Goal: Task Accomplishment & Management: Manage account settings

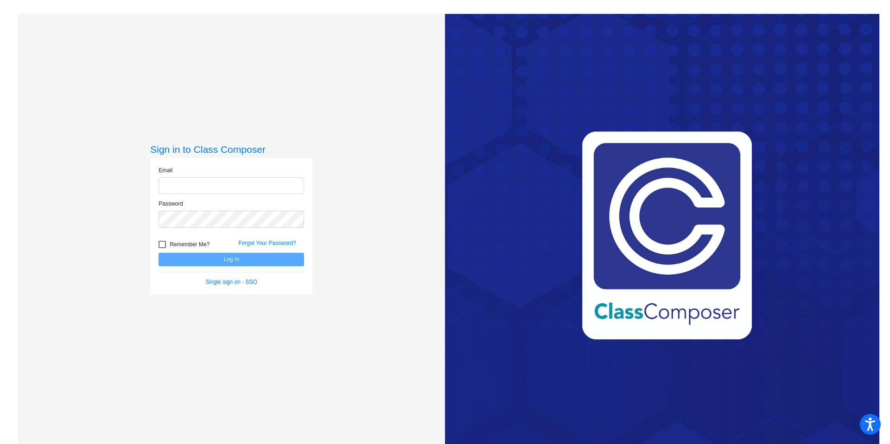
type input "[EMAIL_ADDRESS][DOMAIN_NAME]"
click at [260, 261] on button "Log In" at bounding box center [232, 259] width 146 height 13
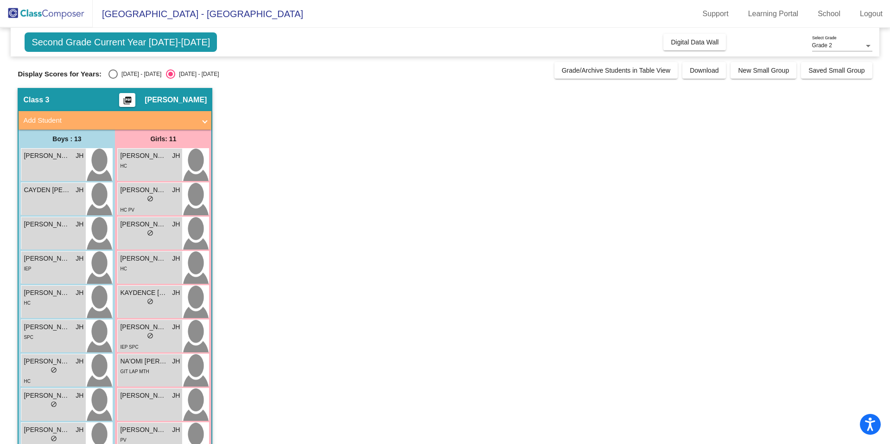
click at [103, 45] on span "Second Grade Current Year [DATE]-[DATE]" at bounding box center [121, 41] width 192 height 19
click at [65, 158] on span "[PERSON_NAME]" at bounding box center [47, 156] width 46 height 10
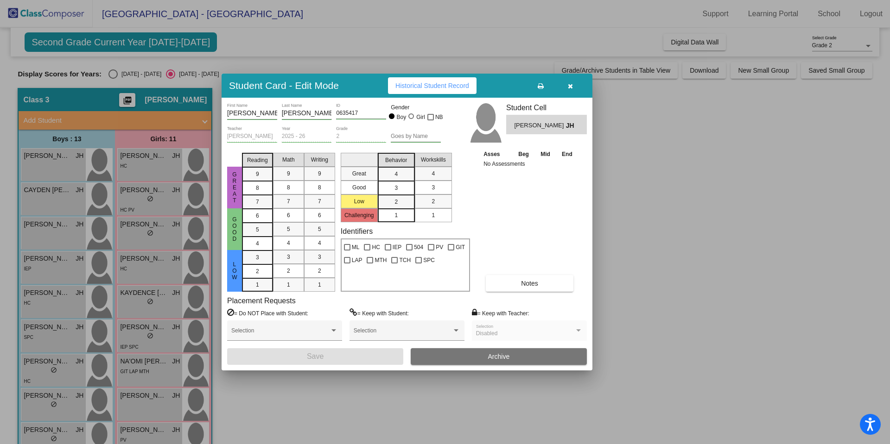
click at [570, 86] on icon "button" at bounding box center [570, 86] width 5 height 6
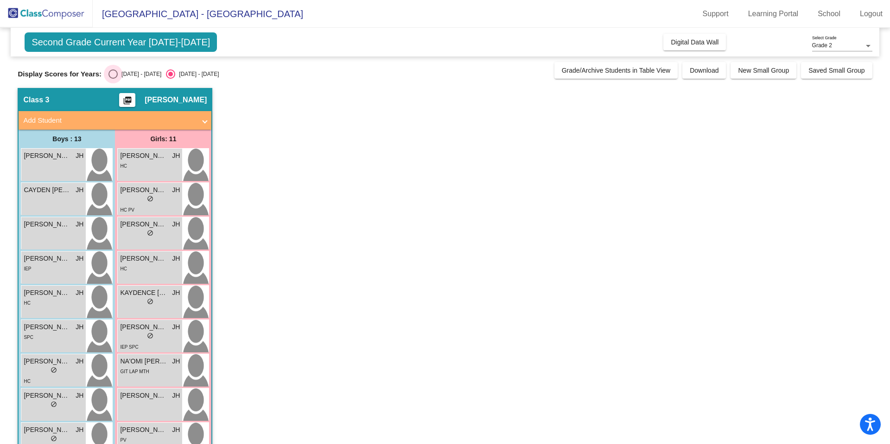
click at [108, 75] on div "Select an option" at bounding box center [112, 74] width 9 height 9
click at [113, 79] on input "[DATE] - [DATE]" at bounding box center [113, 79] width 0 height 0
radio input "true"
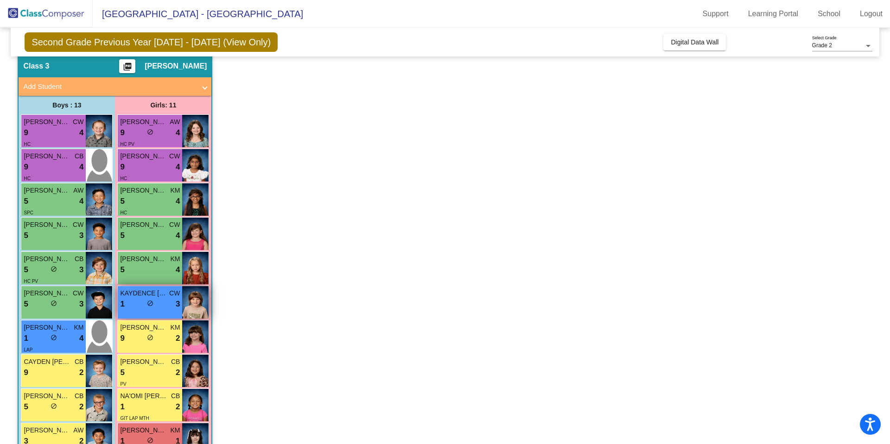
scroll to position [38, 0]
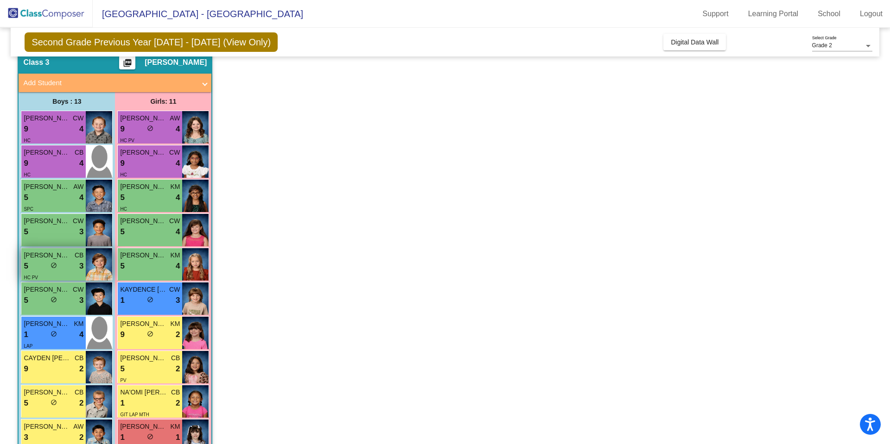
click at [44, 261] on div "5 lock do_not_disturb_alt 3" at bounding box center [54, 266] width 60 height 12
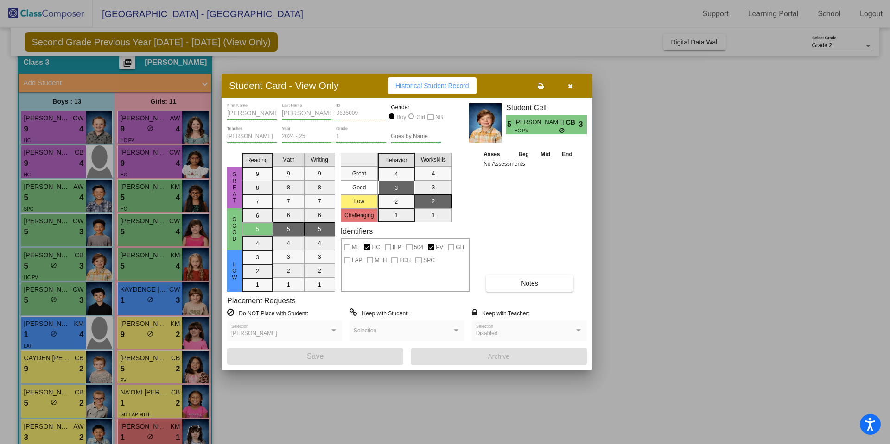
click at [571, 84] on icon "button" at bounding box center [570, 86] width 5 height 6
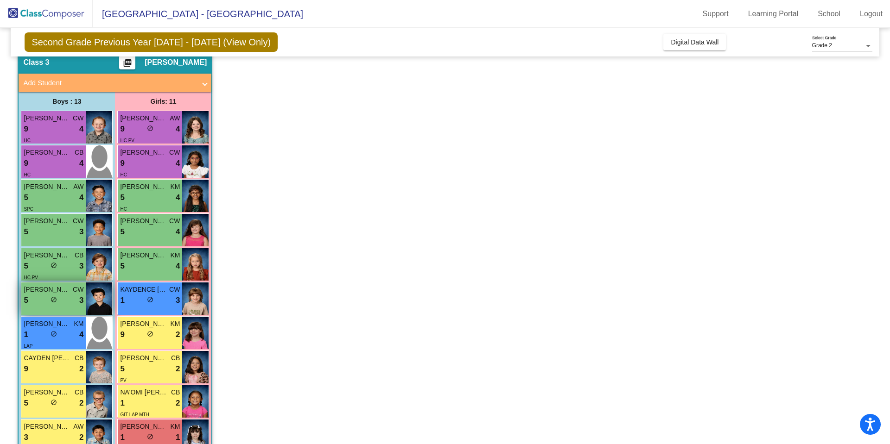
click at [60, 295] on div "5 lock do_not_disturb_alt 3" at bounding box center [54, 301] width 60 height 12
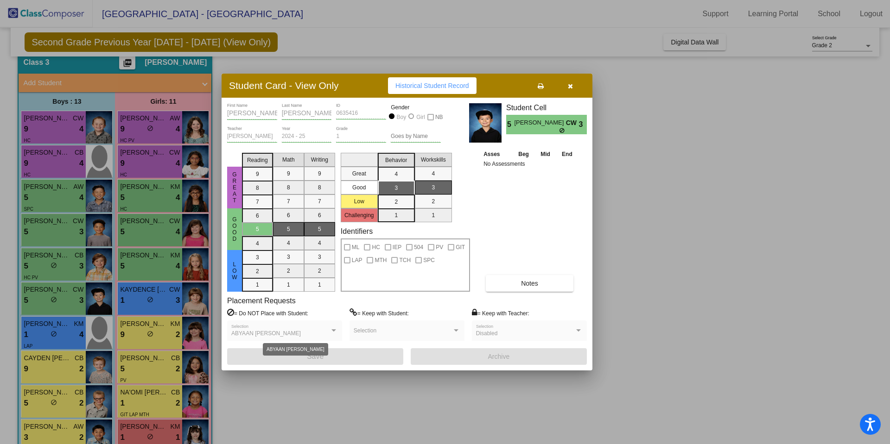
click at [336, 334] on div "ABYAAN [PERSON_NAME]" at bounding box center [284, 334] width 107 height 6
click at [570, 85] on icon "button" at bounding box center [570, 86] width 5 height 6
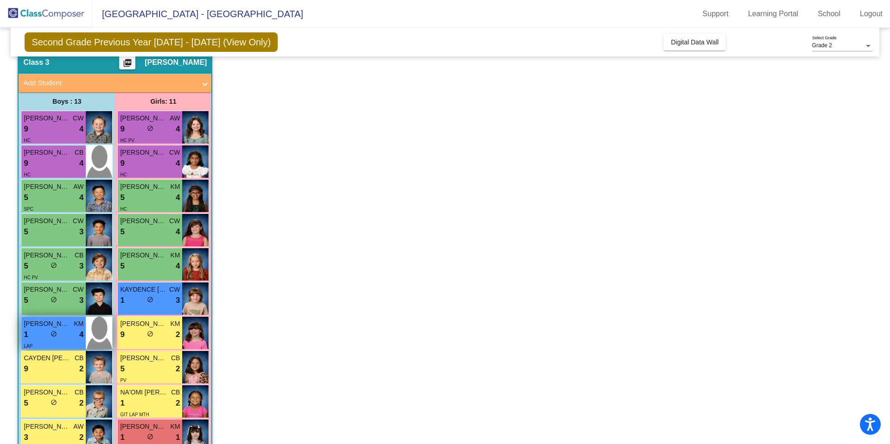
click at [65, 342] on div "LAP" at bounding box center [54, 346] width 60 height 10
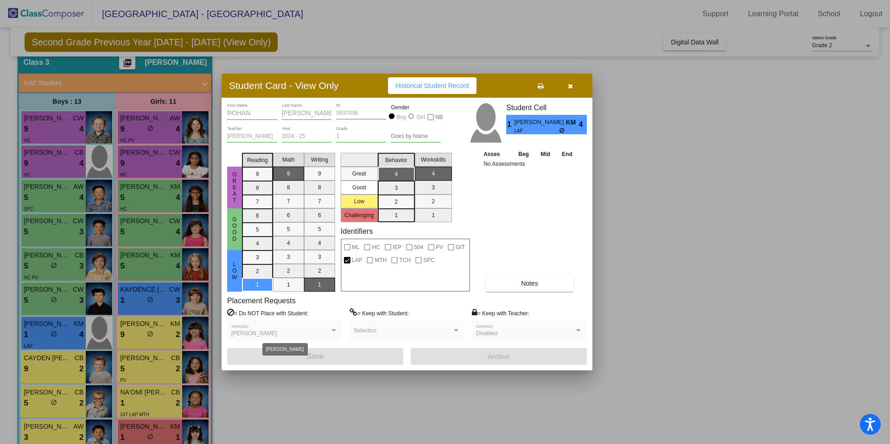
click at [330, 331] on div at bounding box center [334, 331] width 8 height 6
click at [571, 87] on icon "button" at bounding box center [570, 86] width 5 height 6
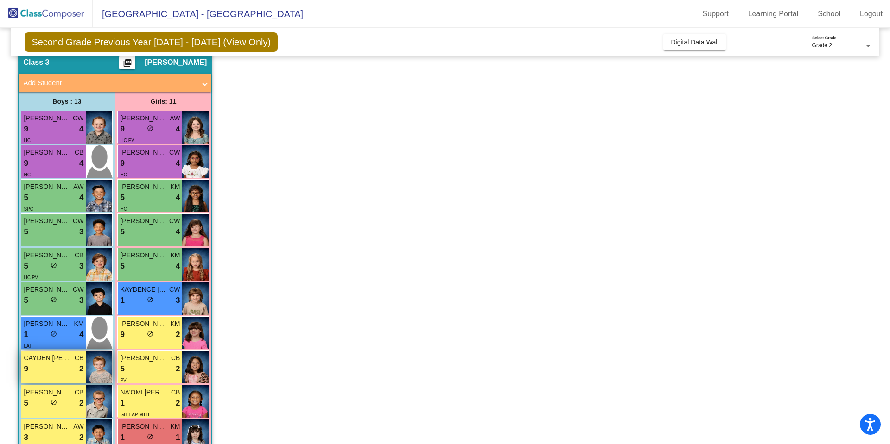
click at [56, 372] on div "9 lock do_not_disturb_alt 2" at bounding box center [54, 369] width 60 height 12
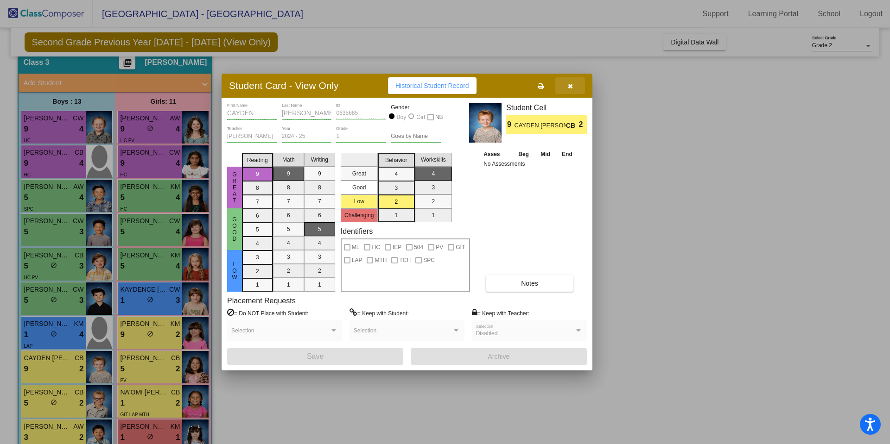
click at [570, 86] on icon "button" at bounding box center [570, 86] width 5 height 6
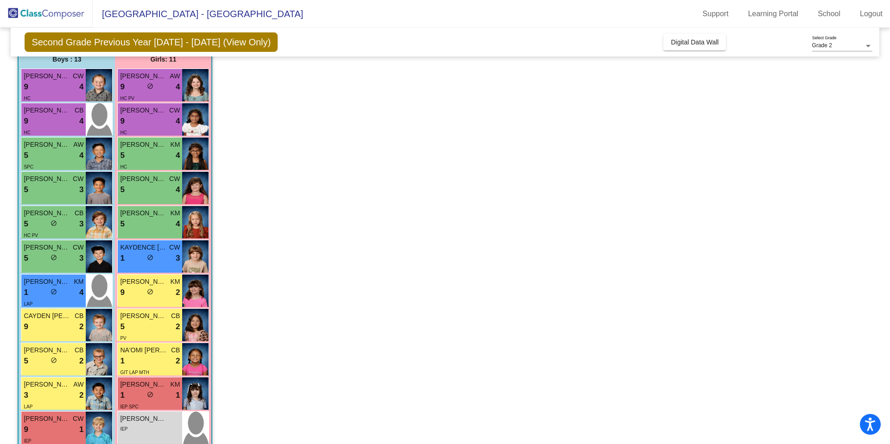
scroll to position [82, 0]
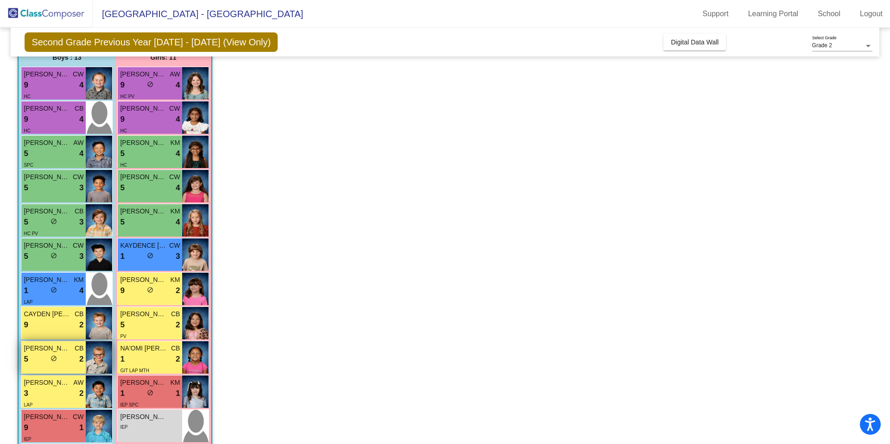
click at [55, 359] on span "do_not_disturb_alt" at bounding box center [54, 359] width 6 height 6
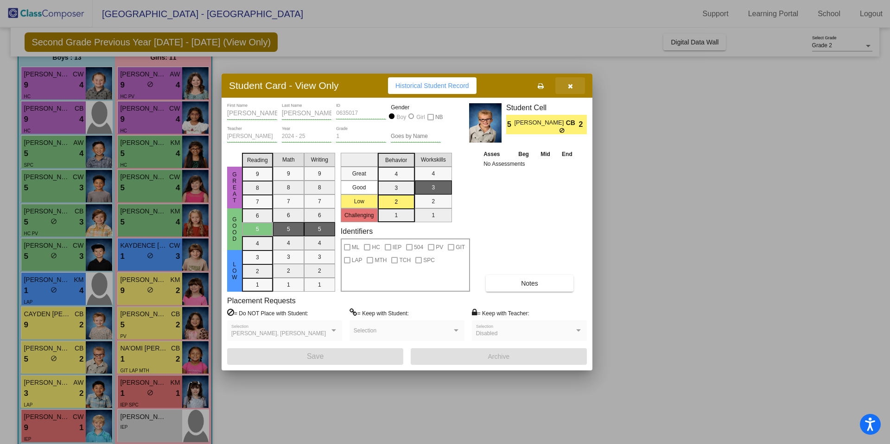
click at [568, 83] on icon "button" at bounding box center [570, 86] width 5 height 6
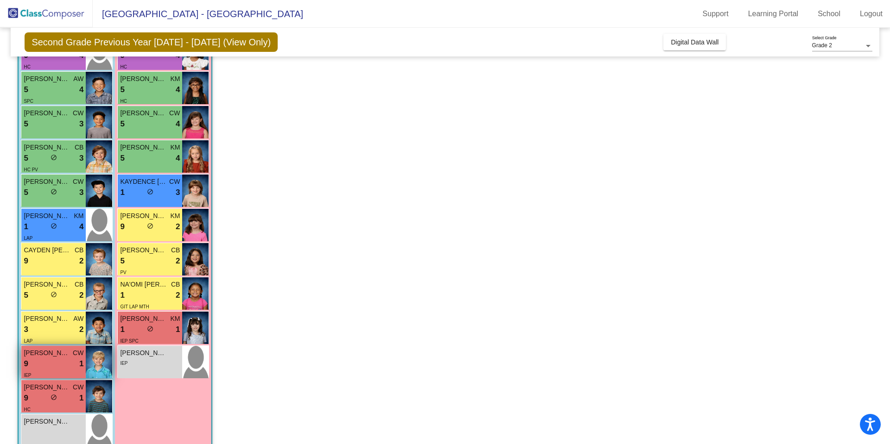
scroll to position [165, 0]
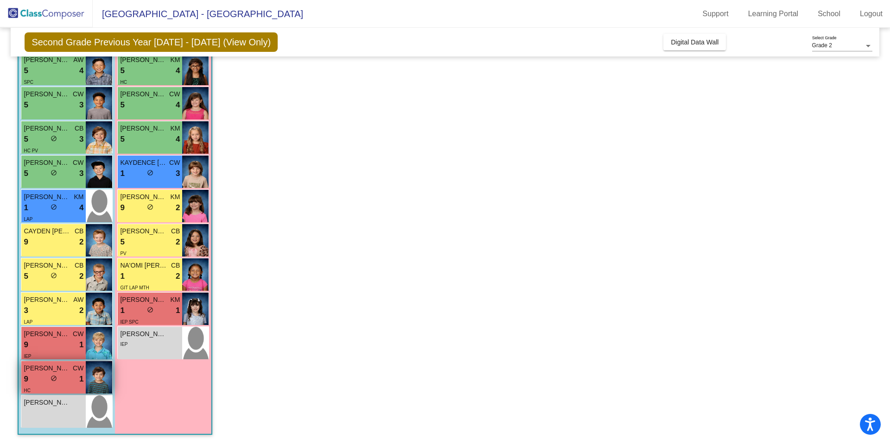
click at [43, 382] on div "9 lock do_not_disturb_alt 1" at bounding box center [54, 380] width 60 height 12
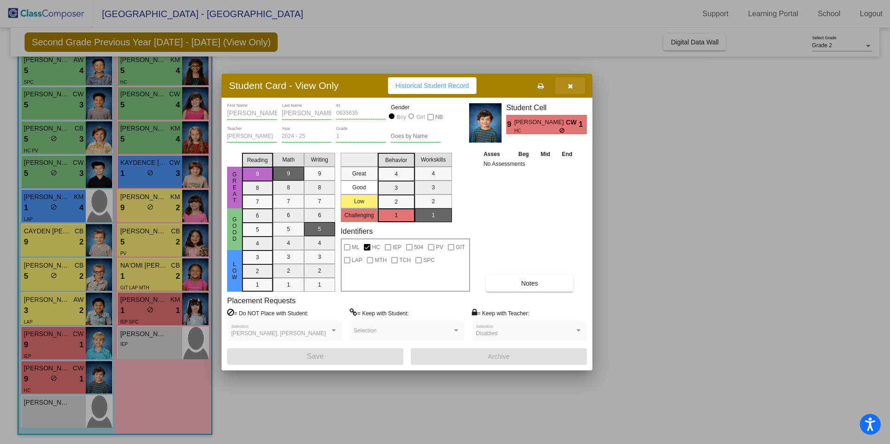
click at [568, 84] on icon "button" at bounding box center [570, 86] width 5 height 6
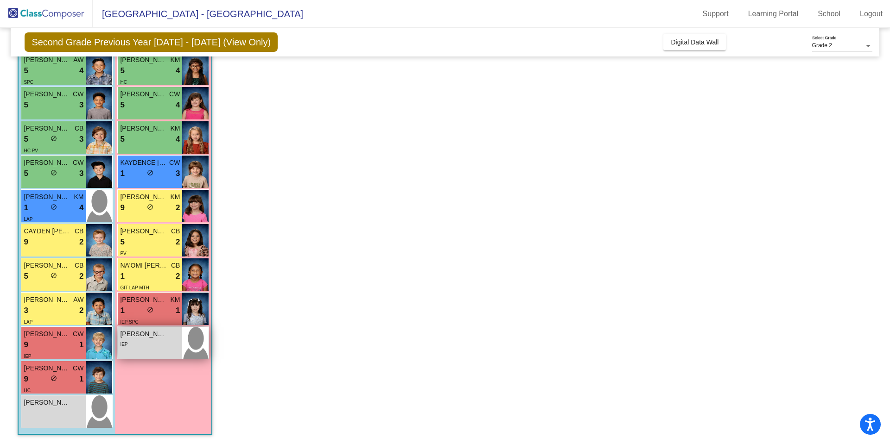
click at [151, 351] on div "[PERSON_NAME] lock do_not_disturb_alt IEP" at bounding box center [150, 343] width 64 height 32
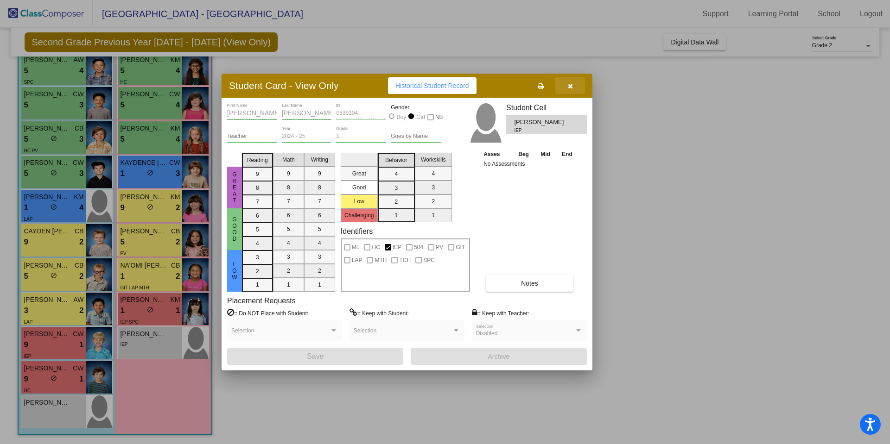
click at [571, 87] on icon "button" at bounding box center [570, 86] width 5 height 6
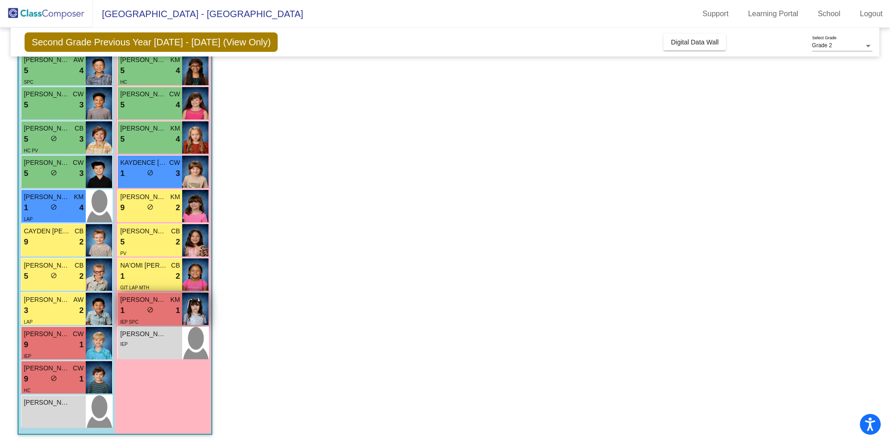
click at [163, 309] on div "1 lock do_not_disturb_alt 1" at bounding box center [150, 311] width 60 height 12
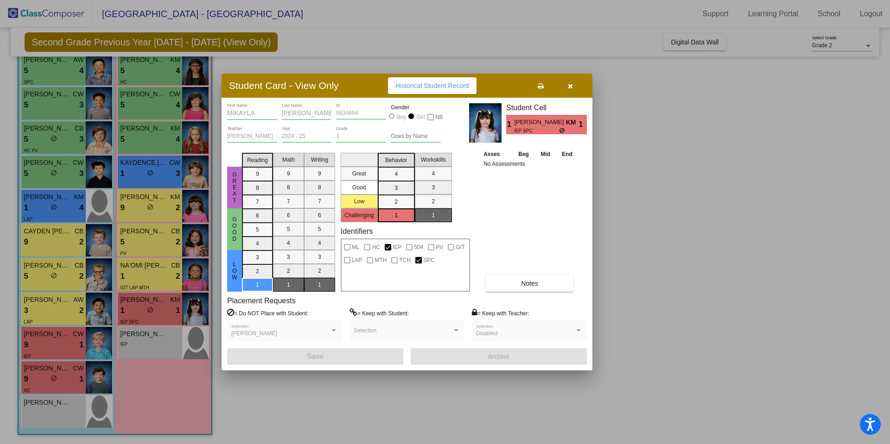
click at [570, 88] on icon "button" at bounding box center [570, 86] width 5 height 6
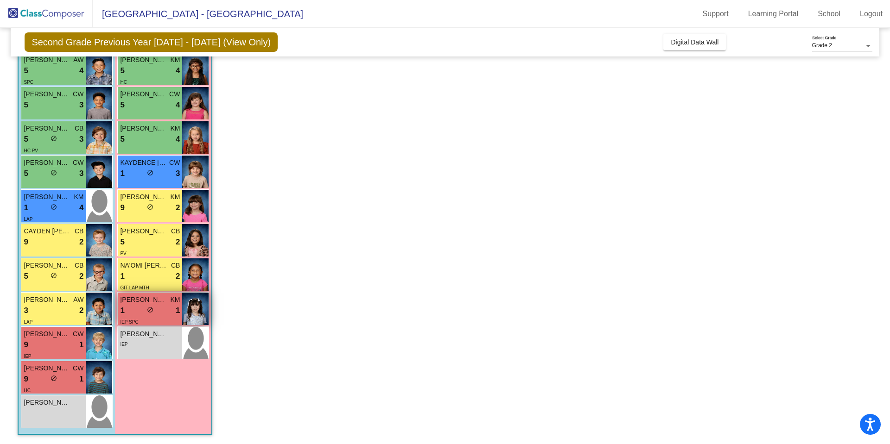
click at [170, 312] on div "1 lock do_not_disturb_alt 1" at bounding box center [150, 311] width 60 height 12
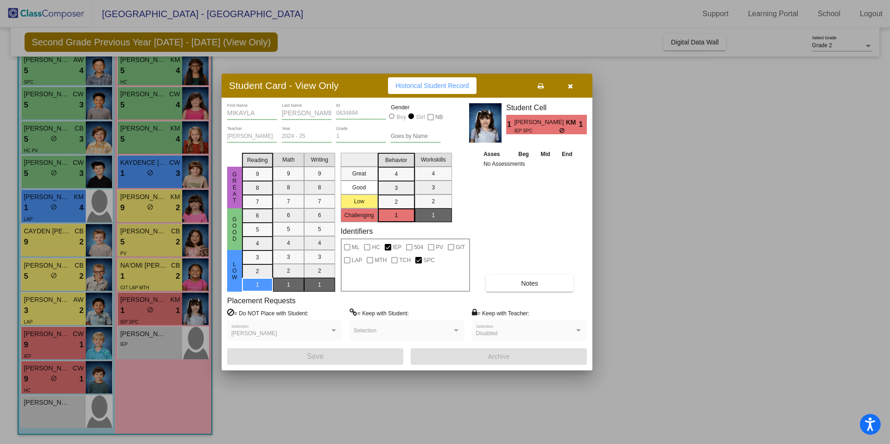
click at [573, 86] on button "button" at bounding box center [570, 85] width 30 height 17
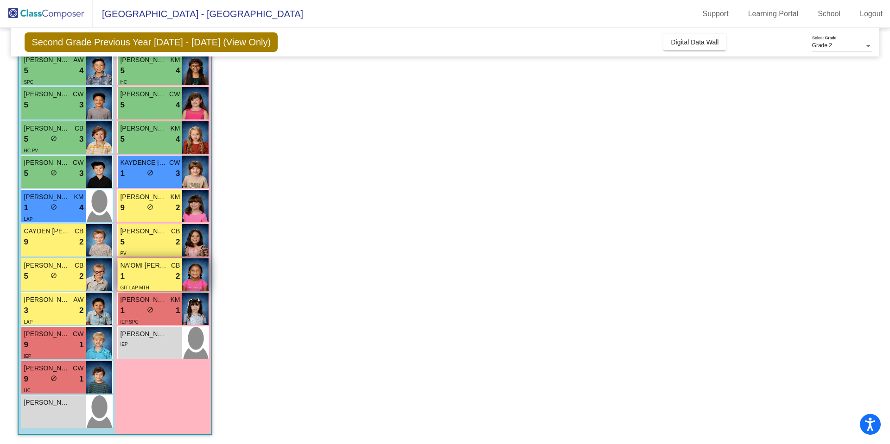
click at [155, 273] on div "1 lock do_not_disturb_alt 2" at bounding box center [150, 277] width 60 height 12
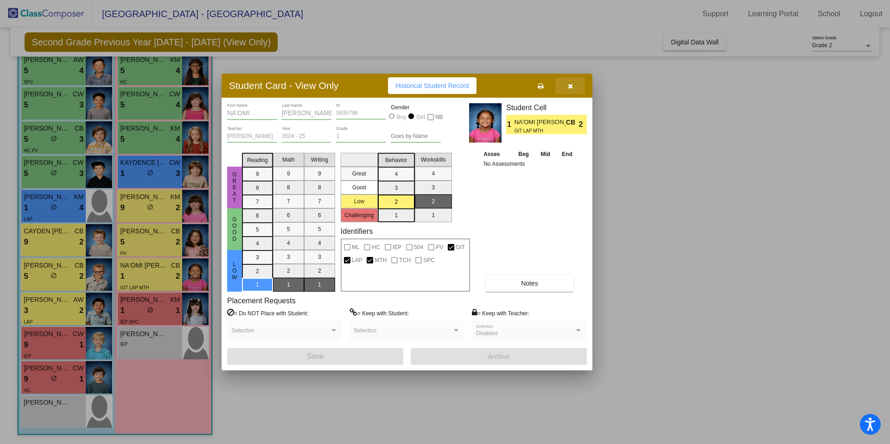
click at [573, 85] on button "button" at bounding box center [570, 85] width 30 height 17
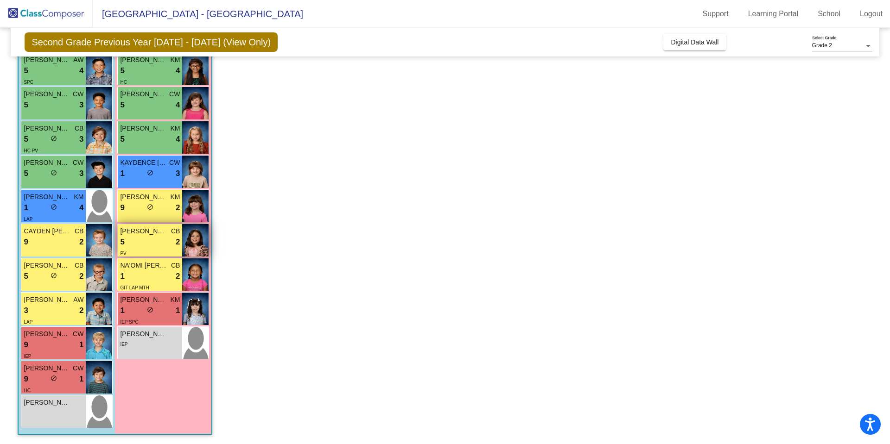
click at [157, 243] on div "5 lock do_not_disturb_alt 2" at bounding box center [150, 242] width 60 height 12
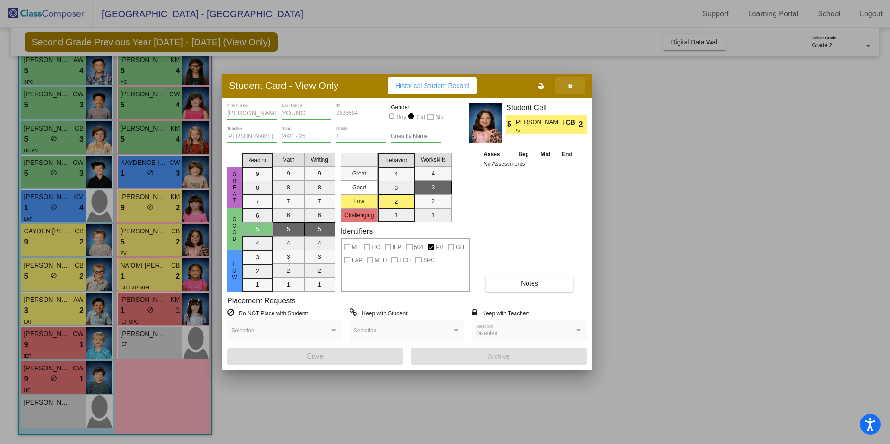
click at [566, 83] on button "button" at bounding box center [570, 85] width 30 height 17
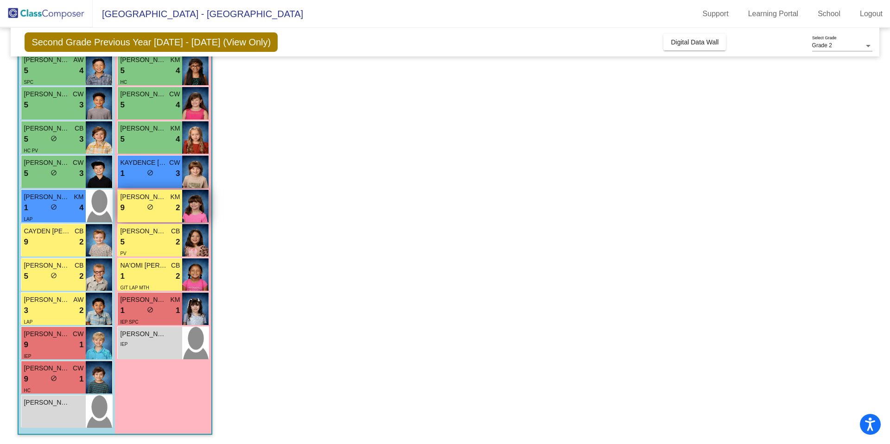
click at [166, 211] on div "9 lock do_not_disturb_alt 2" at bounding box center [150, 208] width 60 height 12
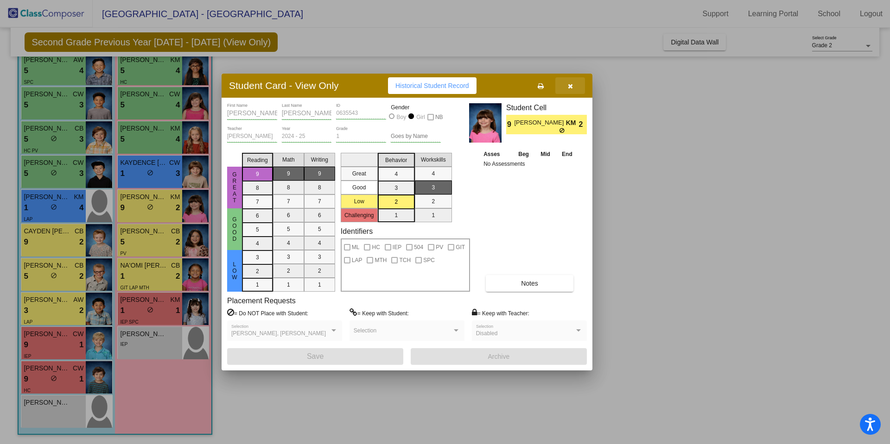
click at [568, 87] on icon "button" at bounding box center [570, 86] width 5 height 6
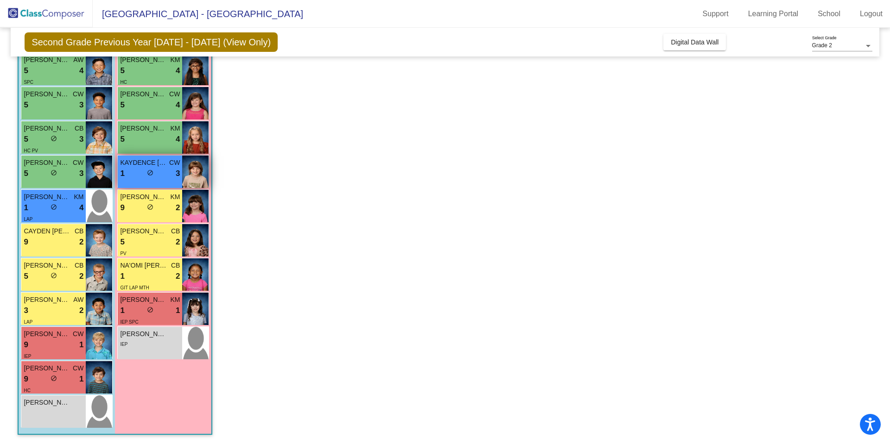
click at [167, 179] on div "1 lock do_not_disturb_alt 3" at bounding box center [150, 174] width 60 height 12
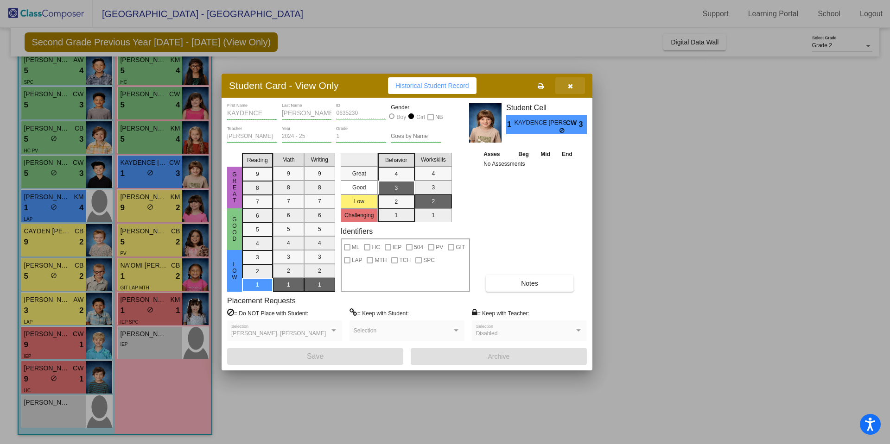
click at [569, 87] on icon "button" at bounding box center [570, 86] width 5 height 6
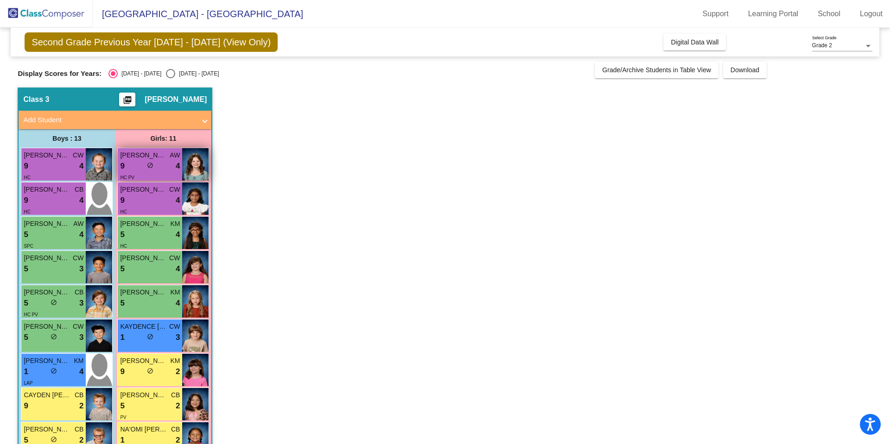
scroll to position [0, 0]
click at [166, 171] on div "9 lock do_not_disturb_alt 4" at bounding box center [150, 167] width 60 height 12
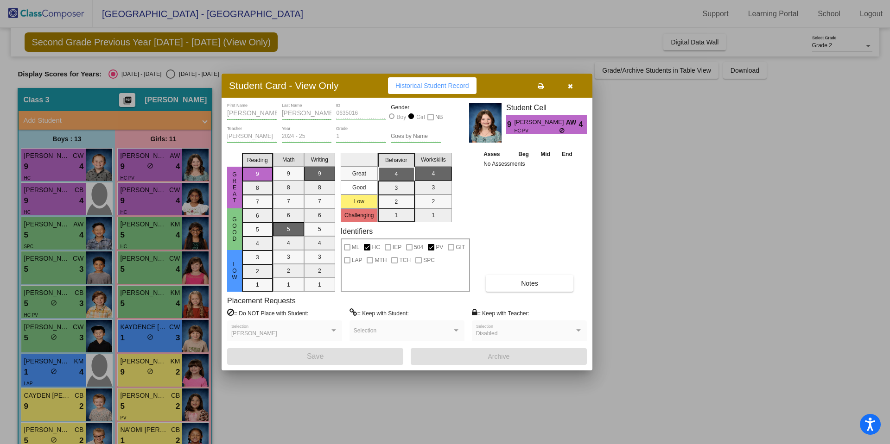
click at [569, 83] on icon "button" at bounding box center [570, 86] width 5 height 6
